Goal: Information Seeking & Learning: Find specific fact

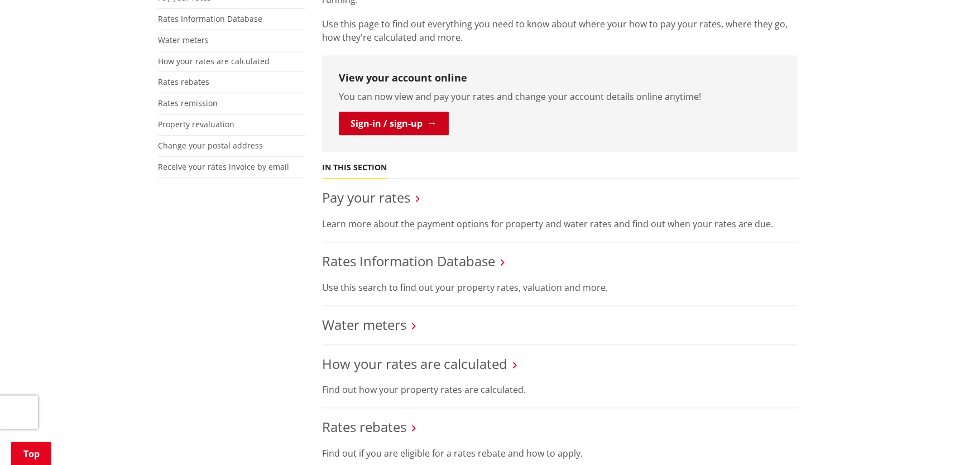
scroll to position [368, 0]
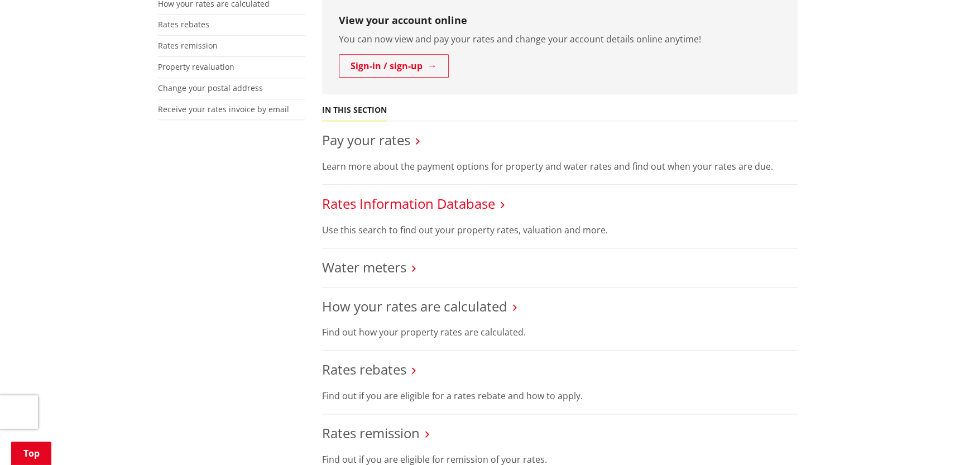
click at [434, 194] on link "Rates Information Database" at bounding box center [408, 203] width 173 height 18
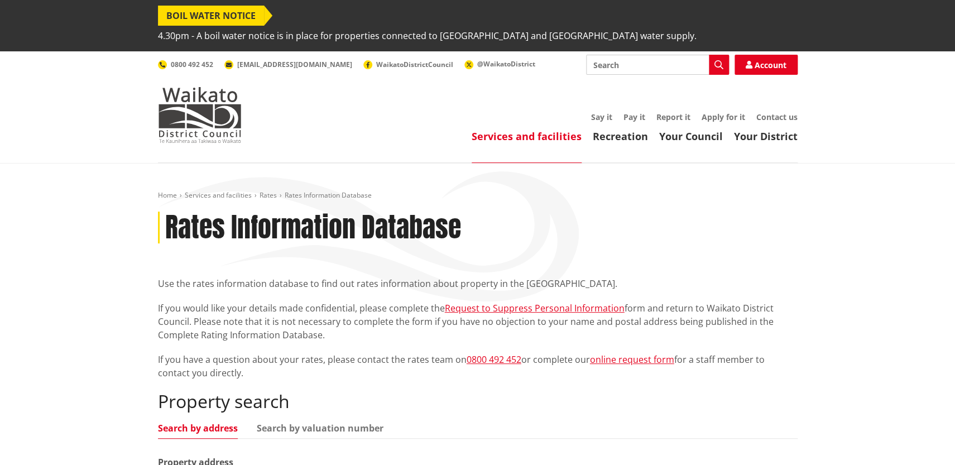
scroll to position [184, 0]
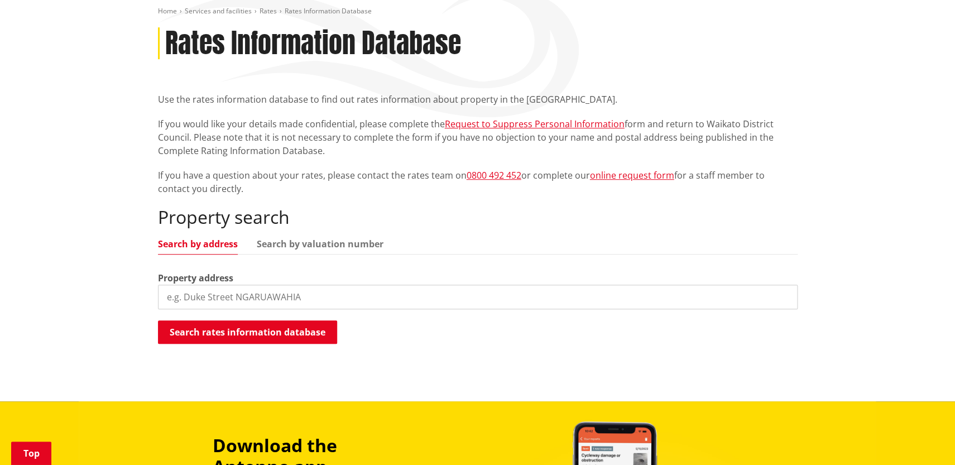
click at [261, 285] on input "search" at bounding box center [477, 297] width 639 height 25
click at [292, 285] on input "search" at bounding box center [477, 297] width 639 height 25
type input "579 Hetherington Road"
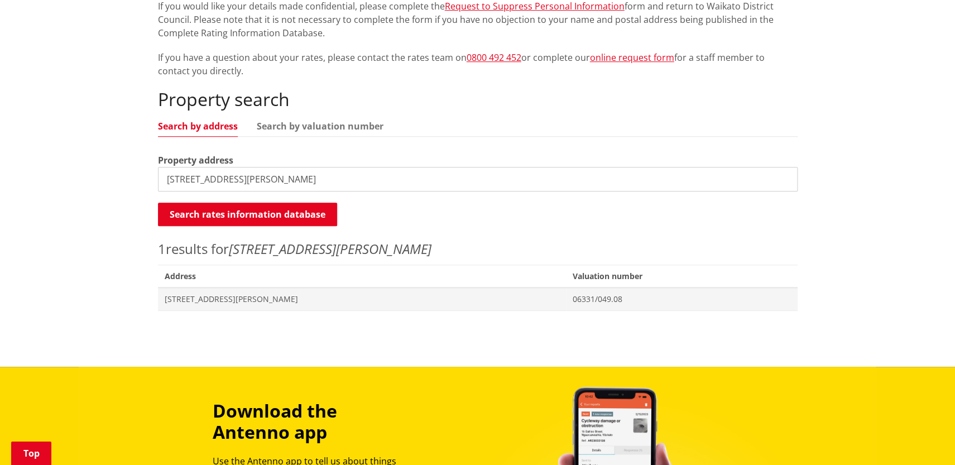
scroll to position [368, 0]
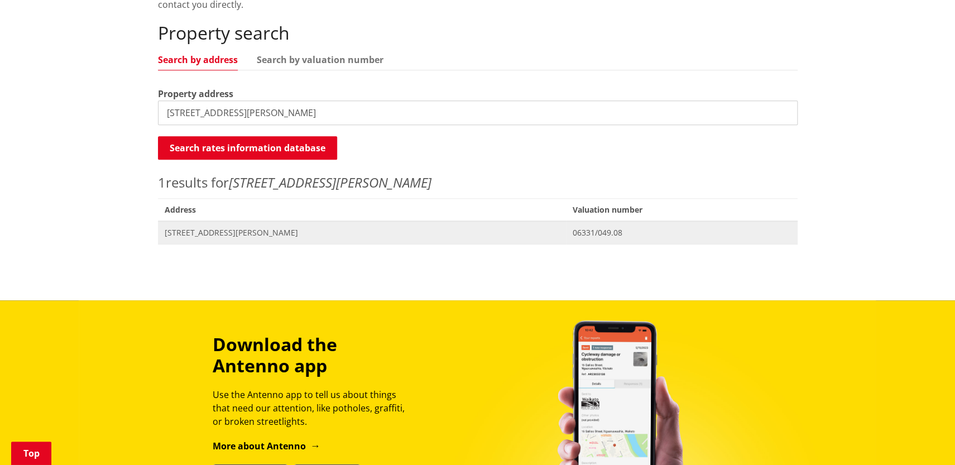
click at [269, 227] on span "579 Hetherington Road ROTONGARO" at bounding box center [362, 232] width 395 height 11
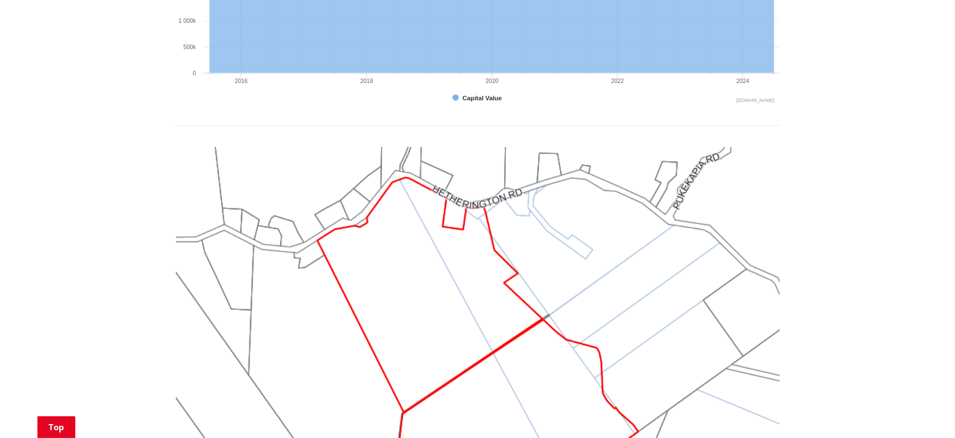
scroll to position [368, 0]
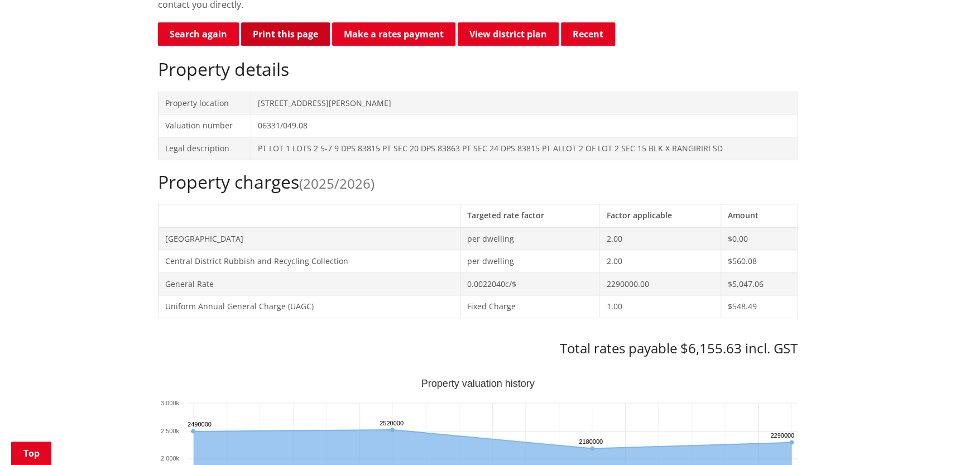
click at [309, 22] on button "Print this page" at bounding box center [285, 33] width 89 height 23
